Goal: Task Accomplishment & Management: Manage account settings

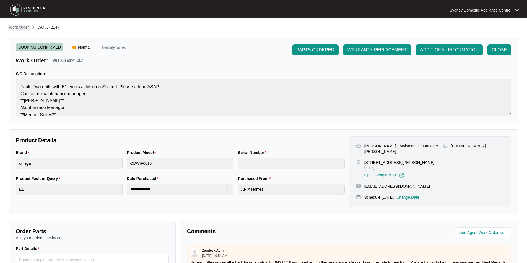
click at [23, 26] on p "Work Order" at bounding box center [19, 28] width 20 height 6
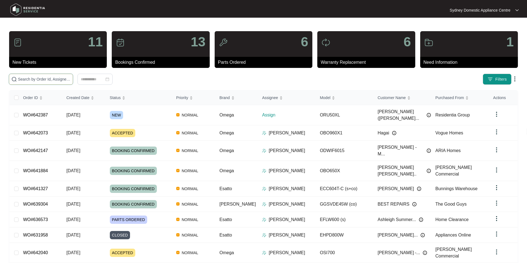
click at [63, 79] on input "text" at bounding box center [44, 79] width 53 height 6
paste input "642387"
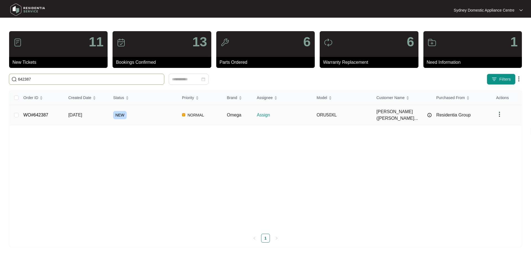
type input "642387"
click at [45, 108] on td "WO#642387" at bounding box center [41, 115] width 45 height 20
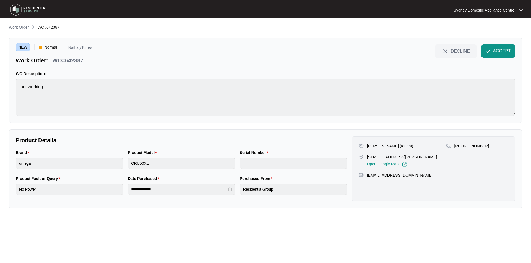
click at [422, 174] on div "[EMAIL_ADDRESS][DOMAIN_NAME]" at bounding box center [434, 176] width 150 height 6
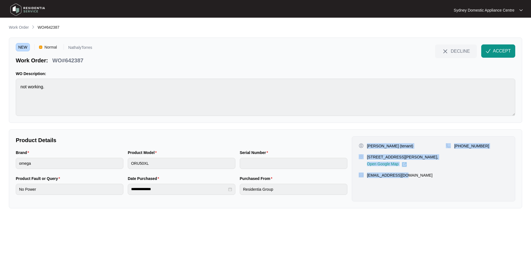
drag, startPoint x: 421, startPoint y: 179, endPoint x: 367, endPoint y: 145, distance: 63.3
click at [367, 145] on div "[PERSON_NAME] (tenant) [STREET_ADDRESS][PERSON_NAME], Open Google Map [PHONE_NU…" at bounding box center [433, 169] width 163 height 65
copy div "[PERSON_NAME] (tenant) [STREET_ADDRESS][PERSON_NAME], Open Google Map [PHONE_NU…"
click at [498, 54] on span "ACCEPT" at bounding box center [502, 51] width 18 height 7
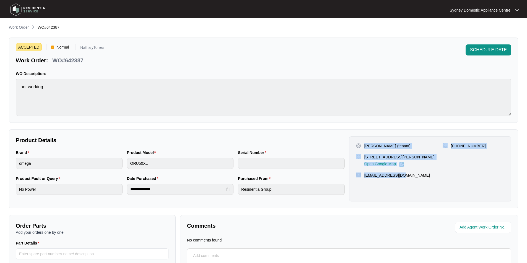
copy div "[PERSON_NAME] (tenant) [STREET_ADDRESS][PERSON_NAME], Open Google Map [PHONE_NU…"
